Goal: Task Accomplishment & Management: Manage account settings

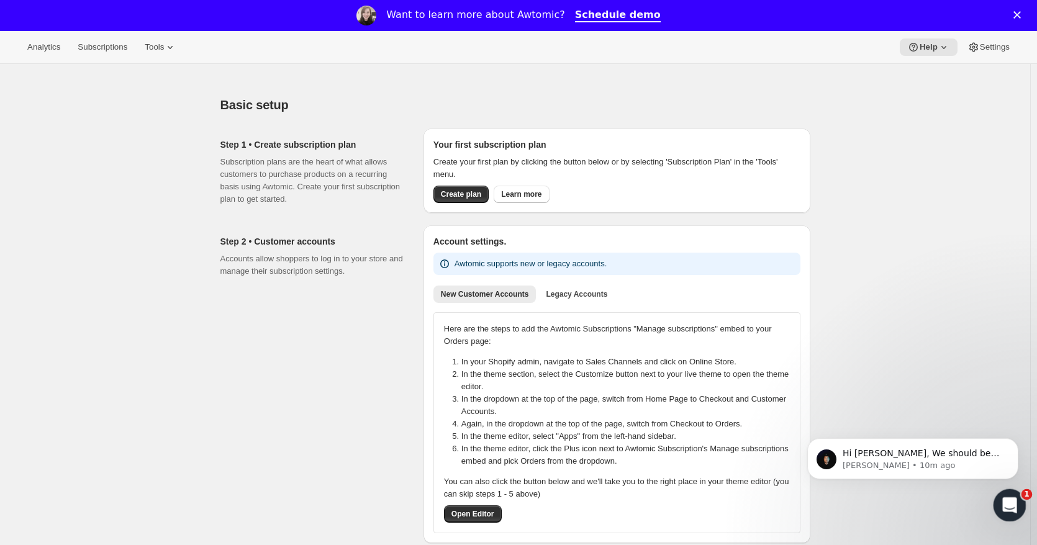
click at [998, 504] on icon "Open Intercom Messenger" at bounding box center [1008, 504] width 20 height 20
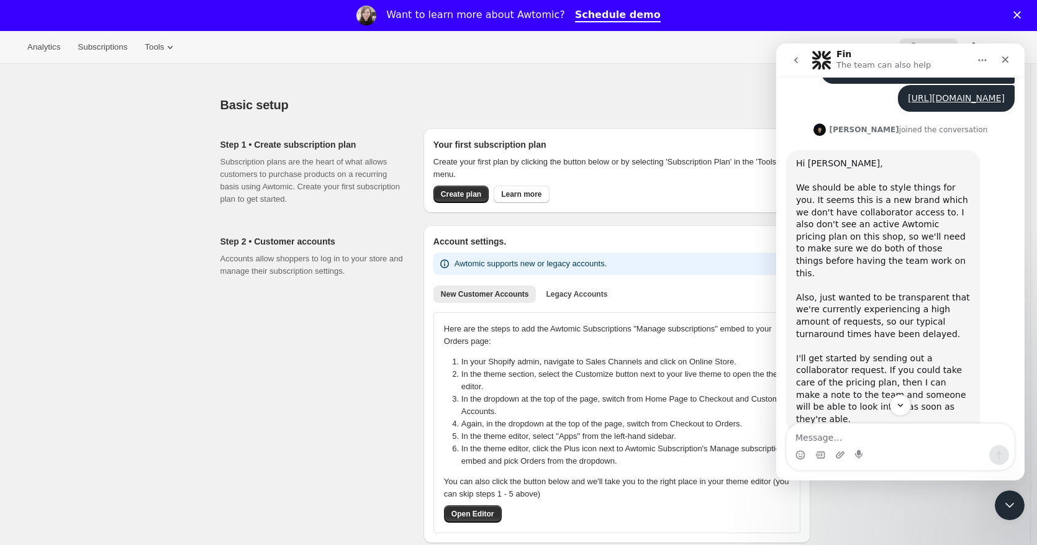
scroll to position [499, 0]
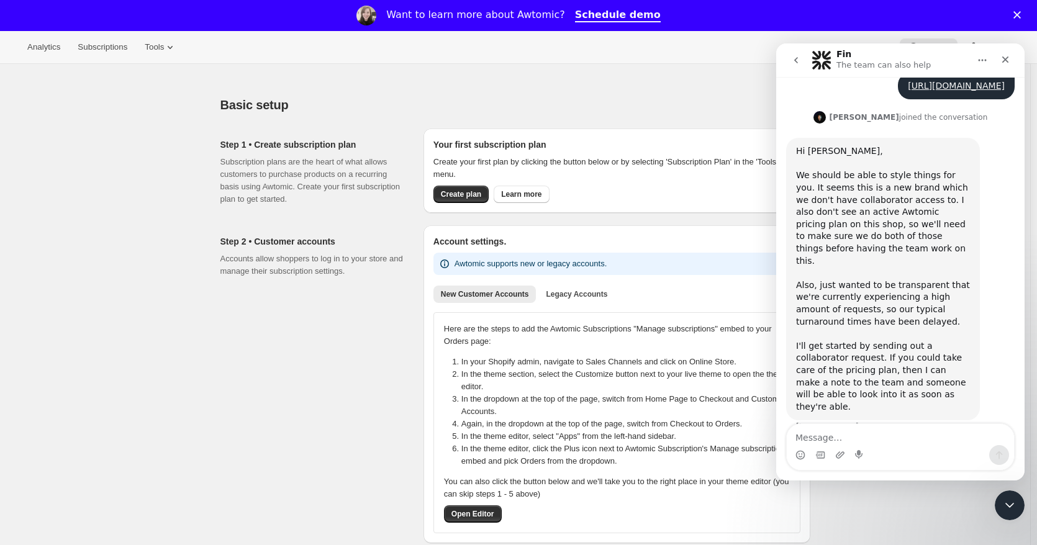
click at [880, 438] on textarea "Message…" at bounding box center [900, 434] width 227 height 21
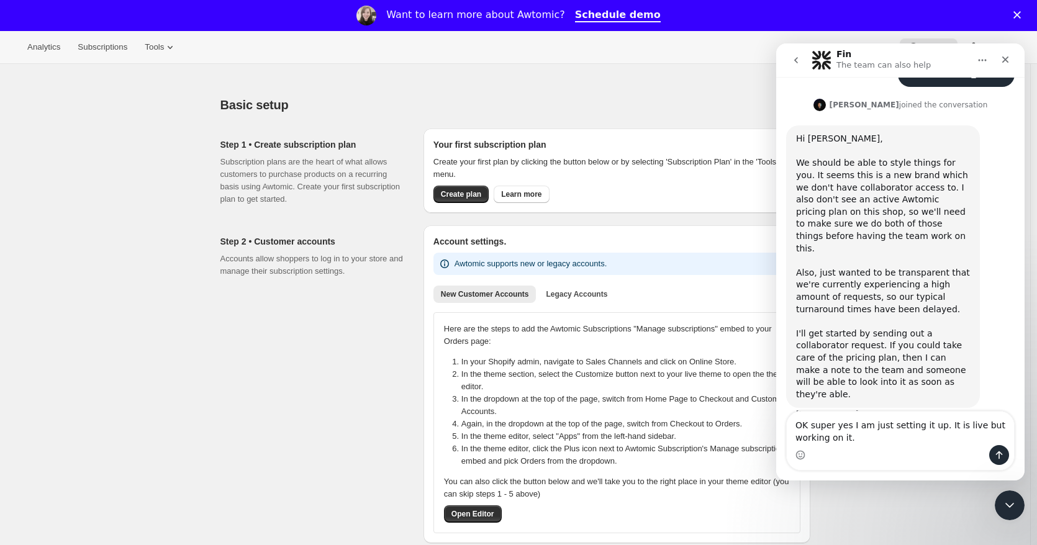
type textarea "OK super yes I am just setting it up. It is live but working on it."
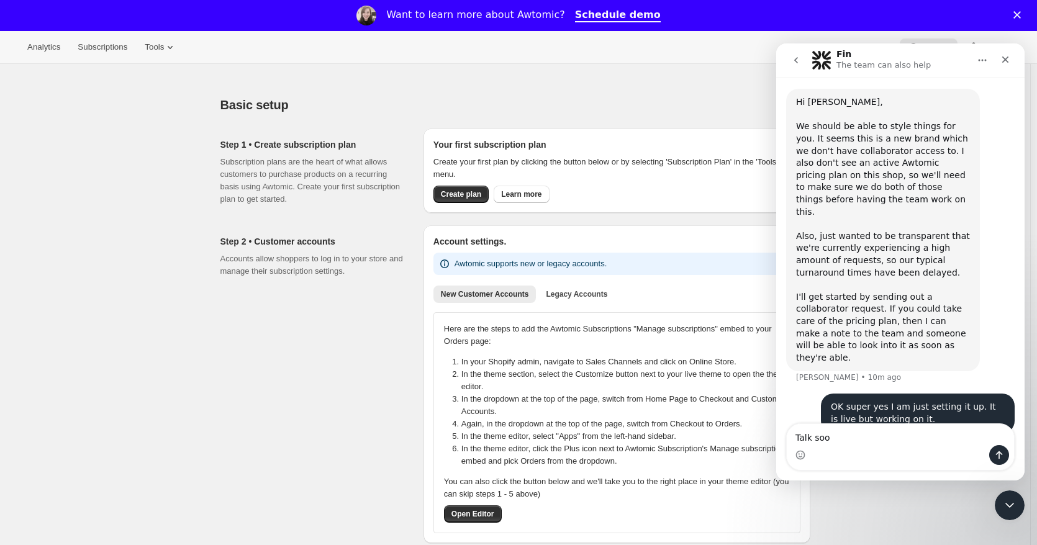
type textarea "Talk soon"
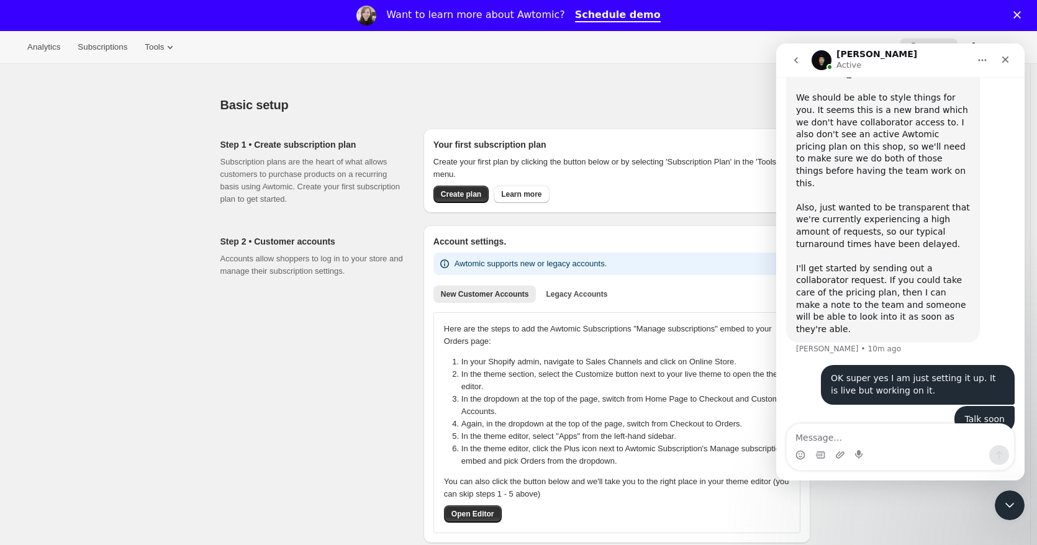
click at [322, 352] on div "Step 2 • Customer accounts Accounts allow shoppers to log in to your store and …" at bounding box center [316, 384] width 193 height 318
click at [1020, 509] on div "Close Intercom Messenger" at bounding box center [1008, 504] width 30 height 30
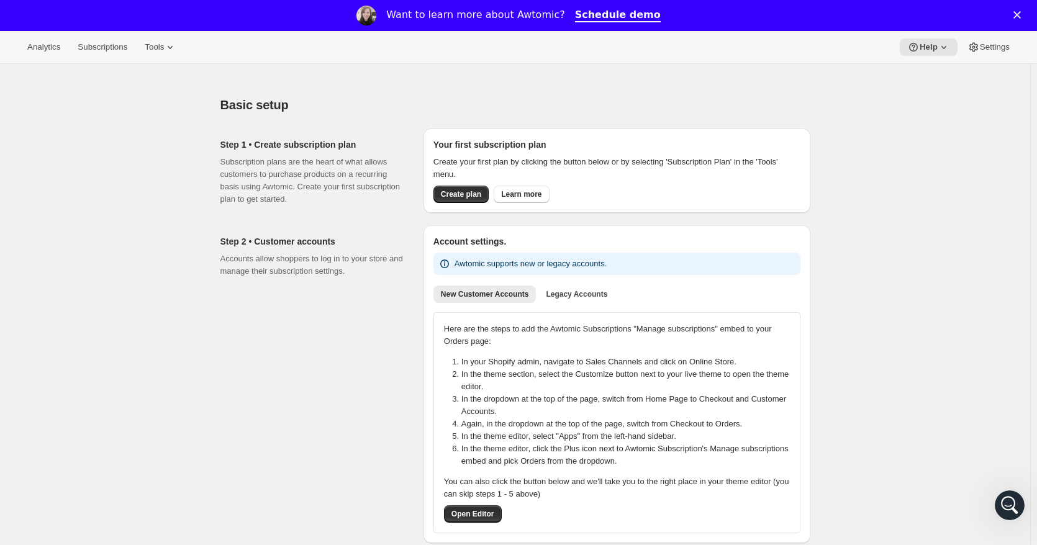
scroll to position [0, 0]
click at [982, 53] on button "Settings" at bounding box center [988, 46] width 57 height 17
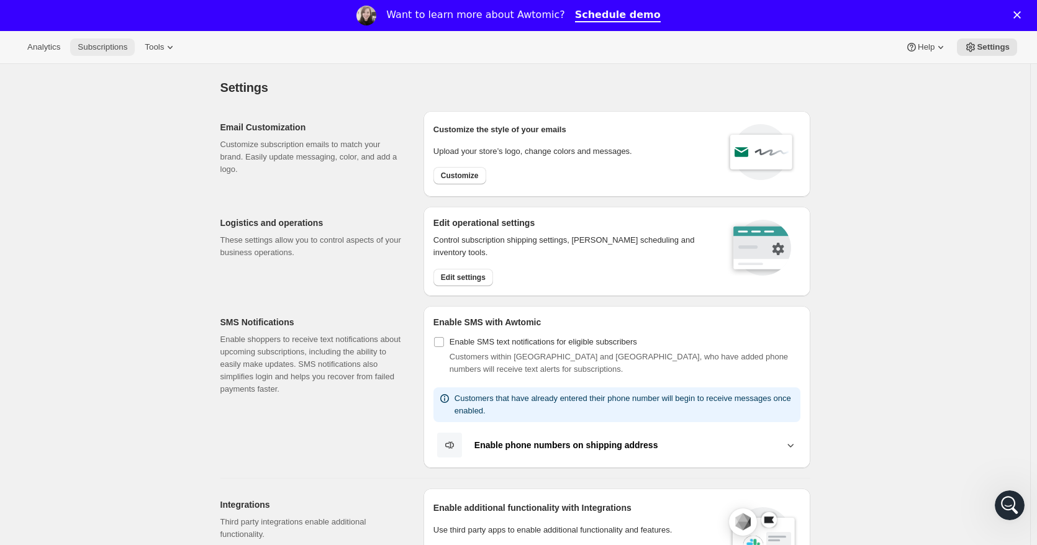
click at [115, 43] on span "Subscriptions" at bounding box center [103, 47] width 50 height 10
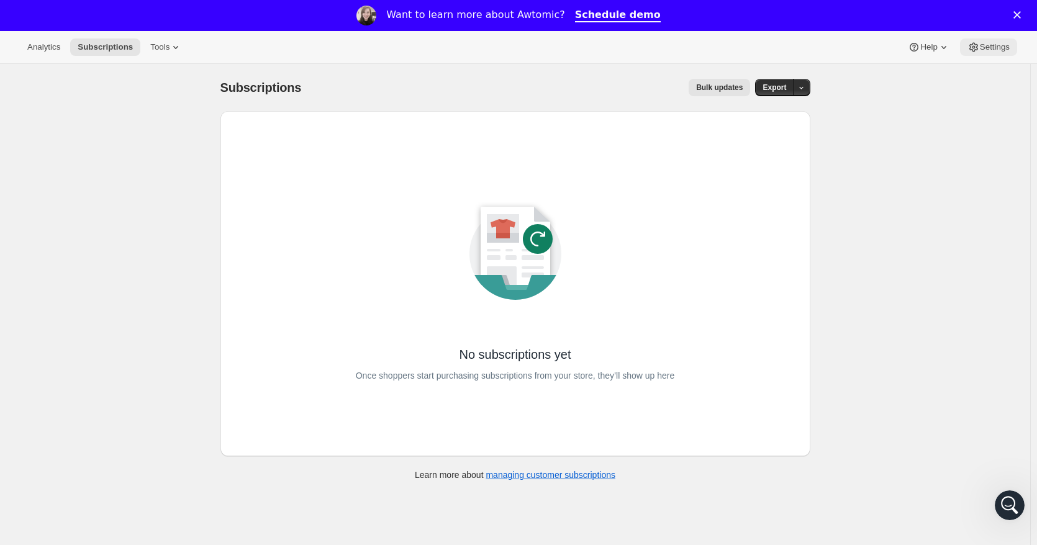
click at [992, 49] on span "Settings" at bounding box center [995, 47] width 30 height 10
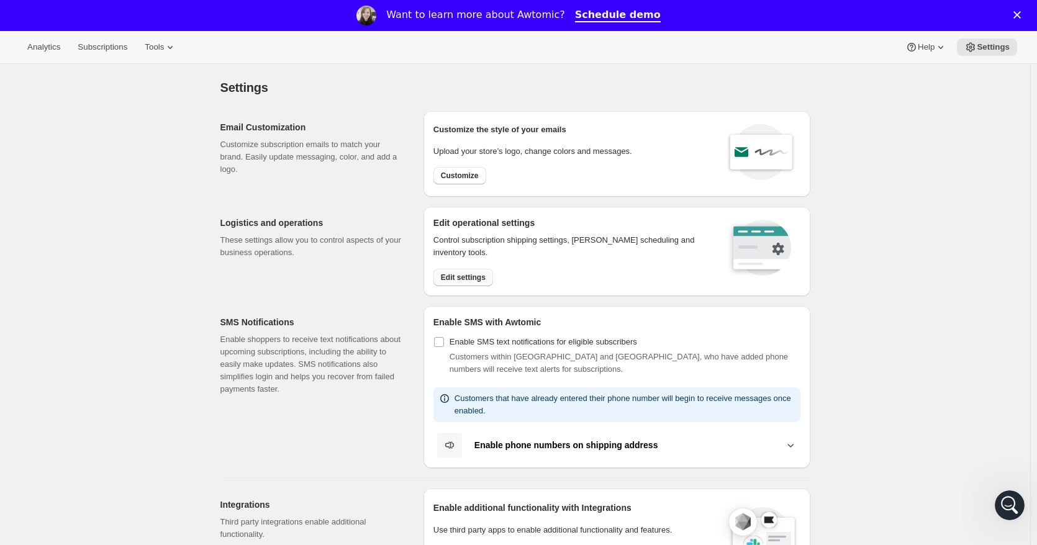
click at [474, 279] on span "Edit settings" at bounding box center [463, 278] width 45 height 10
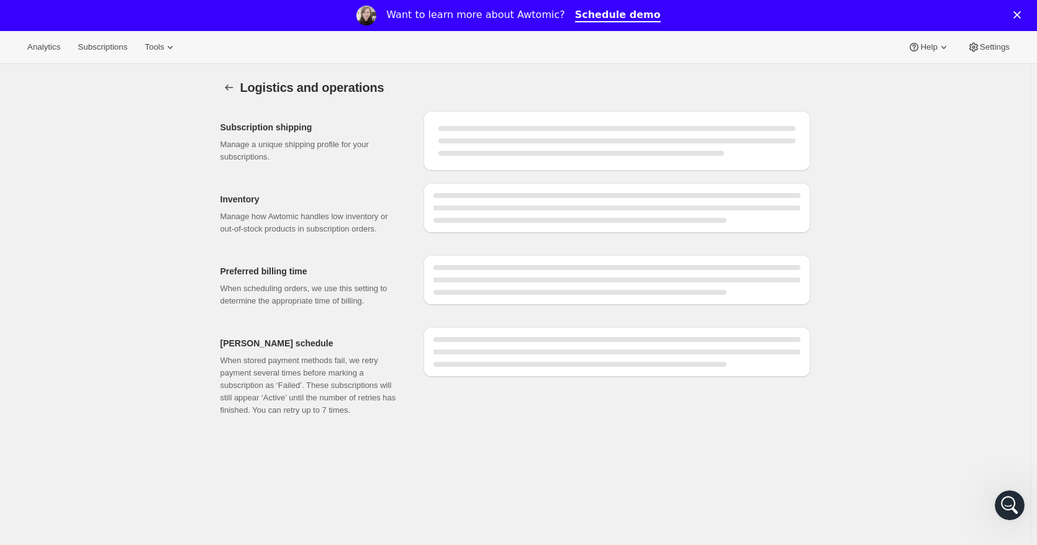
select select "DAY"
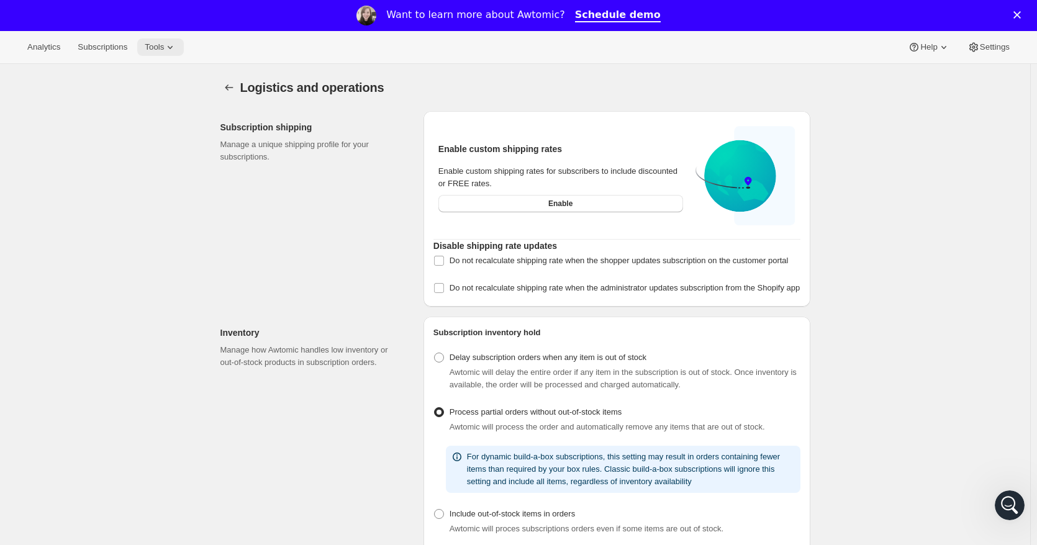
click at [164, 45] on icon at bounding box center [170, 47] width 12 height 12
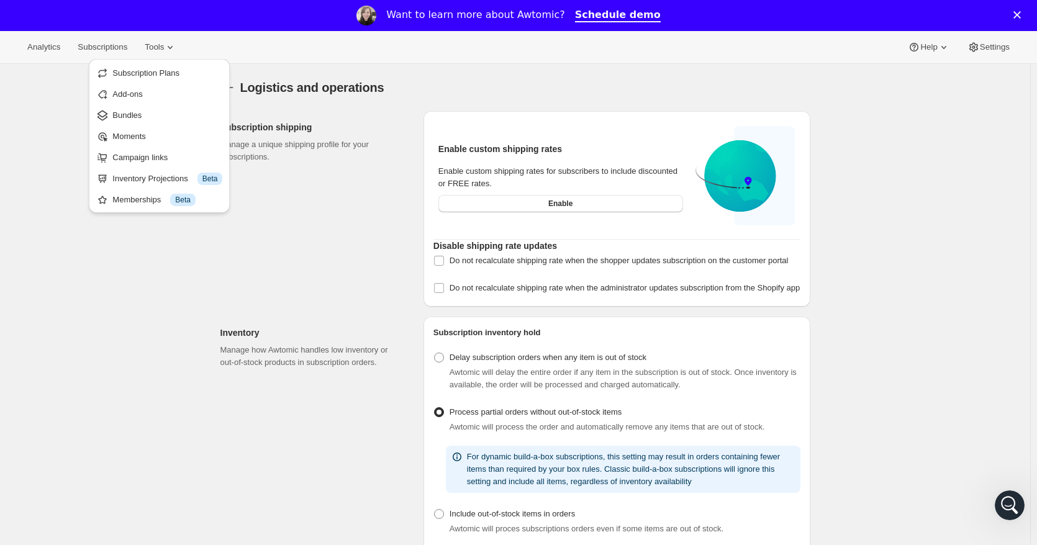
click at [1001, 78] on div "Logistics and operations. This page is ready Logistics and operations Subscript…" at bounding box center [515, 542] width 1030 height 956
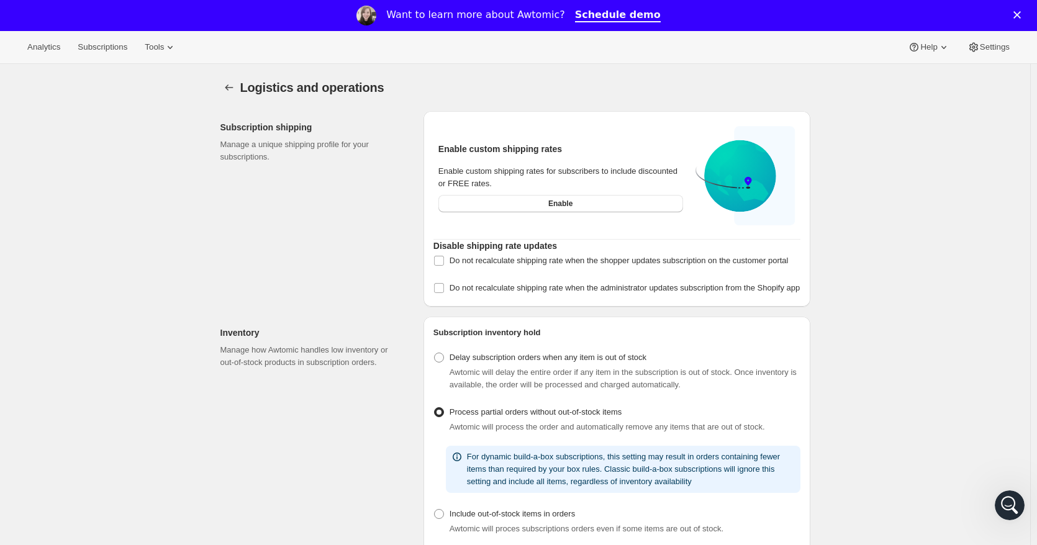
click at [985, 37] on div "Analytics Subscriptions Tools Help Settings" at bounding box center [518, 47] width 1037 height 33
click at [991, 42] on span "Settings" at bounding box center [995, 47] width 30 height 10
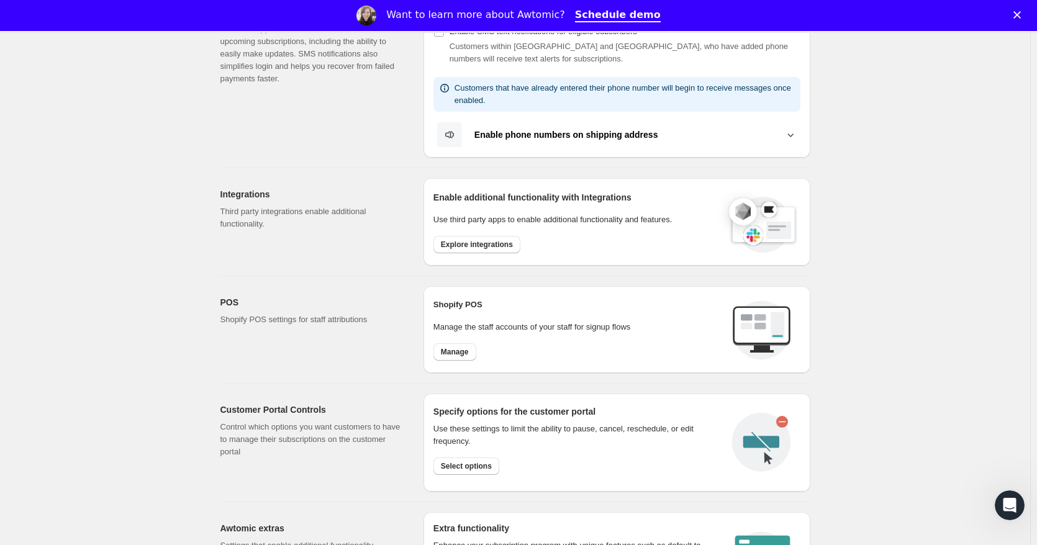
scroll to position [504, 0]
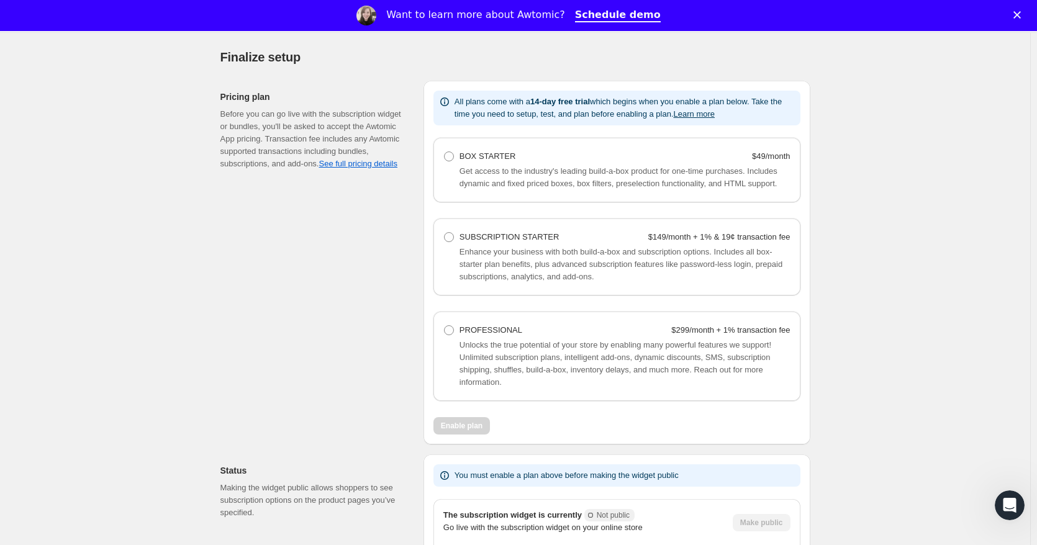
scroll to position [763, 0]
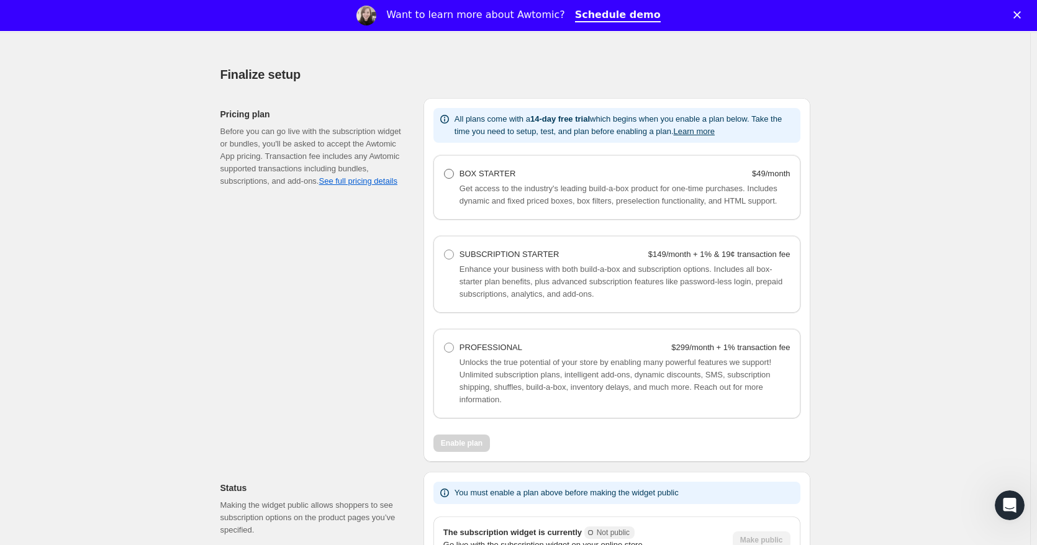
click at [448, 175] on span at bounding box center [449, 174] width 10 height 10
click at [445, 170] on Starter "BOX STARTER $49/month" at bounding box center [444, 169] width 1 height 1
radio Starter "true"
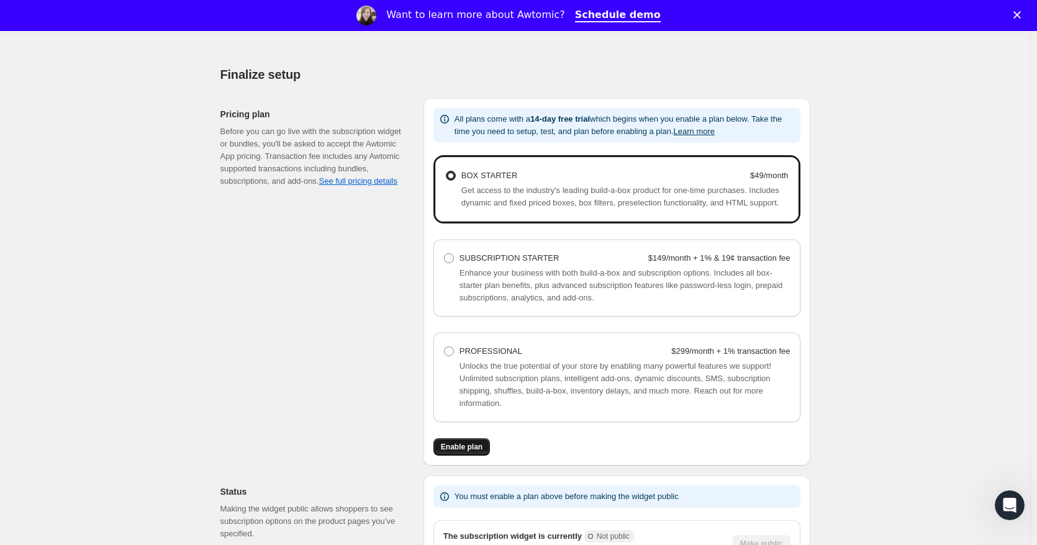
click at [461, 445] on span "Enable plan" at bounding box center [462, 447] width 42 height 10
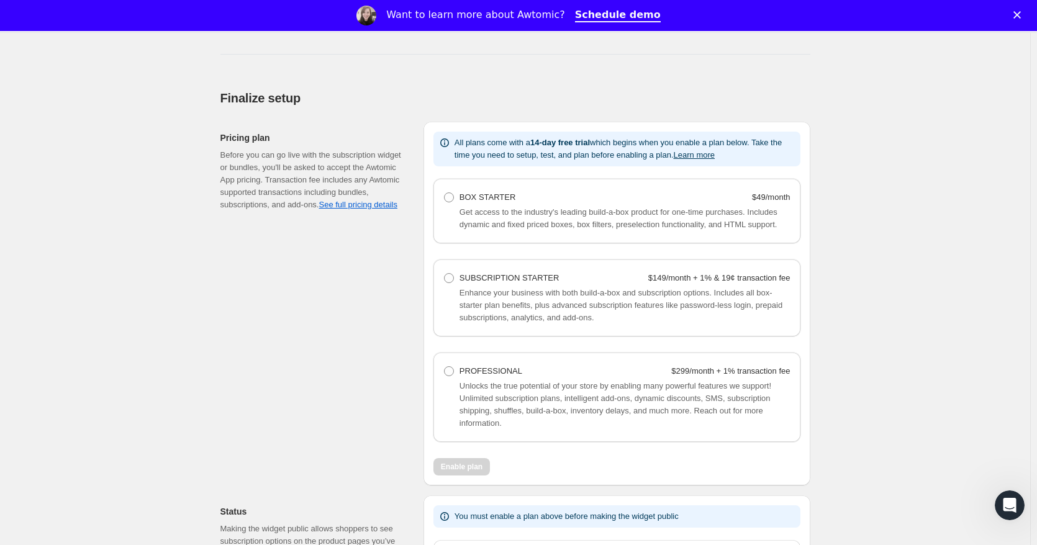
scroll to position [828, 0]
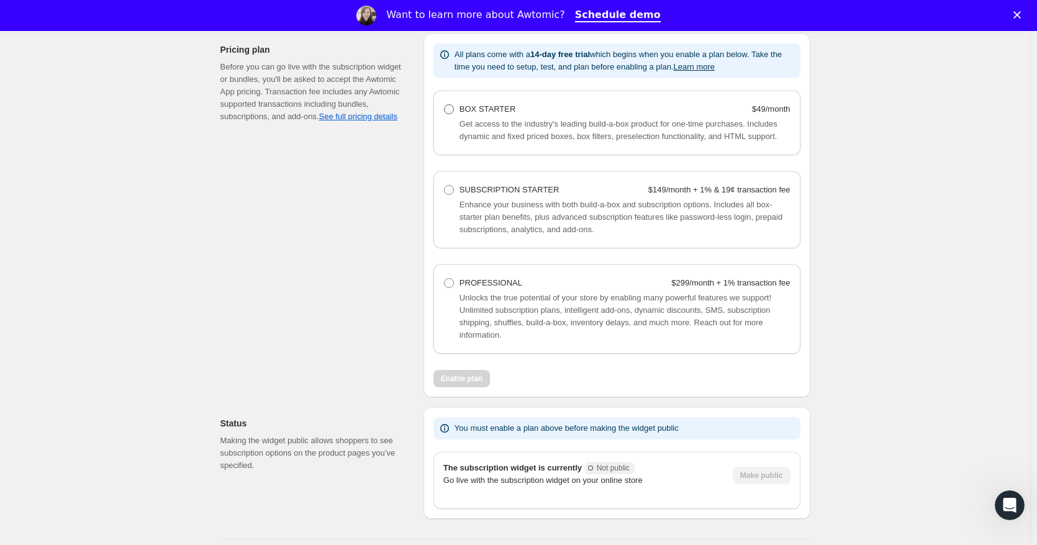
click at [453, 108] on span at bounding box center [449, 109] width 10 height 10
click at [445, 105] on Starter "BOX STARTER $49/month" at bounding box center [444, 104] width 1 height 1
radio Starter "true"
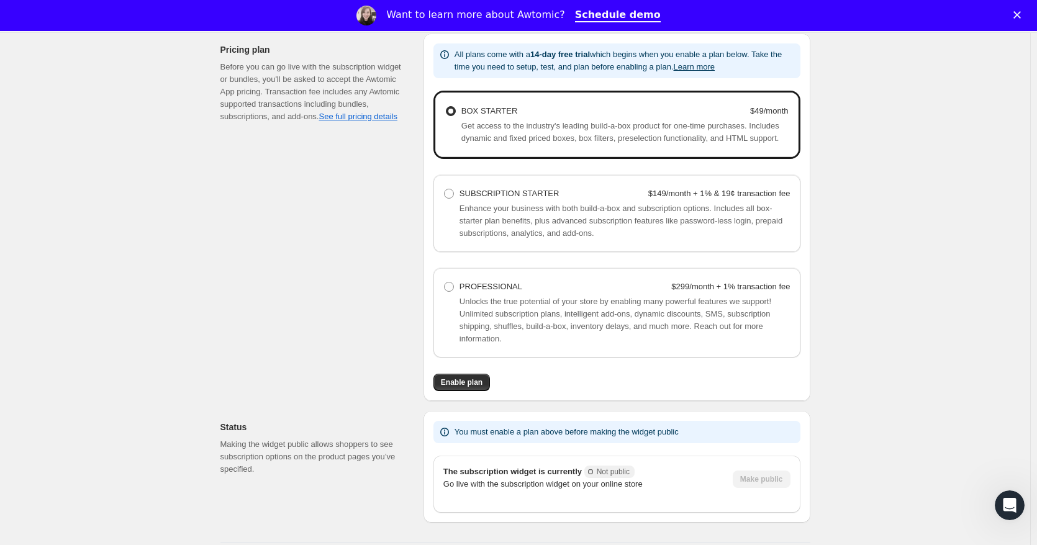
click at [466, 206] on span "Enhance your business with both build-a-box and subscription options. Includes …" at bounding box center [620, 221] width 323 height 34
click at [454, 192] on span at bounding box center [449, 194] width 10 height 10
click at [445, 189] on Starter "SUBSCRIPTION STARTER $149/month + 1% & 19¢ transaction fee" at bounding box center [444, 189] width 1 height 1
radio Starter "true"
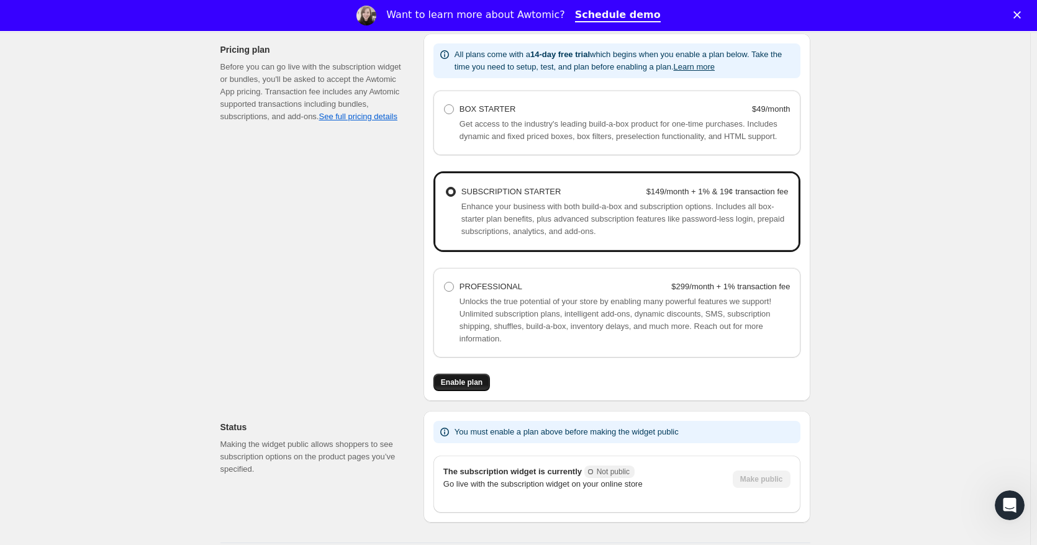
click at [458, 377] on button "Enable plan" at bounding box center [461, 382] width 57 height 17
